Goal: Find specific page/section: Find specific page/section

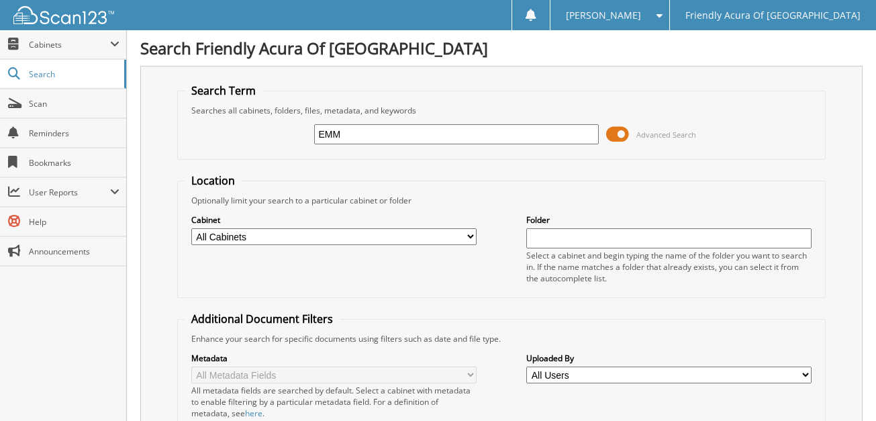
type input "EMM"
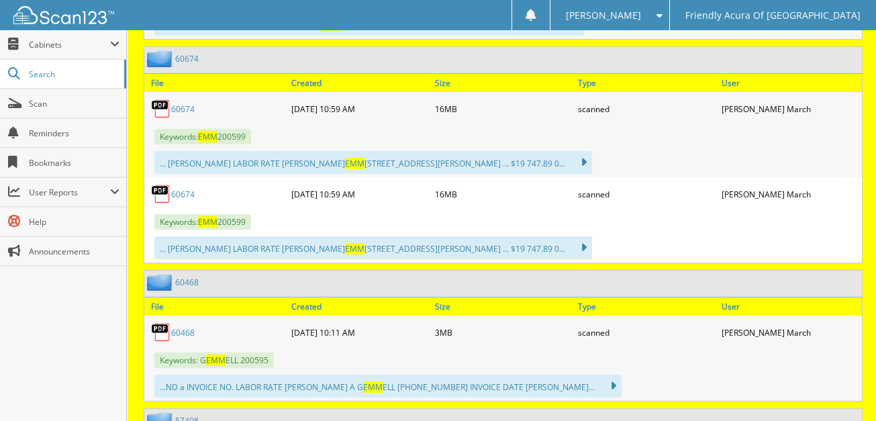
scroll to position [793, 0]
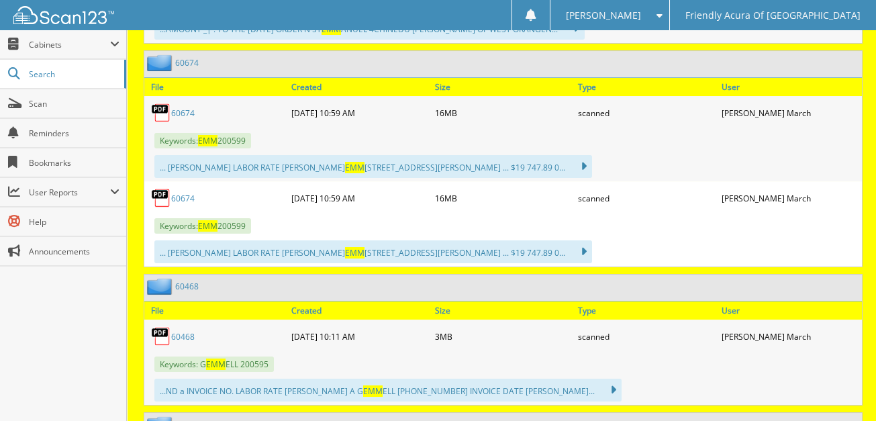
click at [187, 193] on link "60674" at bounding box center [182, 198] width 23 height 11
